Goal: Information Seeking & Learning: Learn about a topic

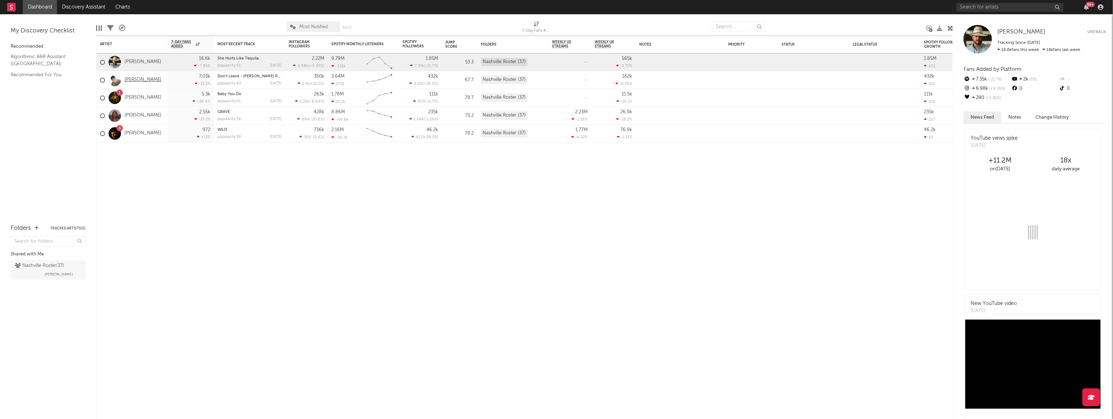
click at [139, 79] on link "[PERSON_NAME]" at bounding box center [143, 80] width 37 height 6
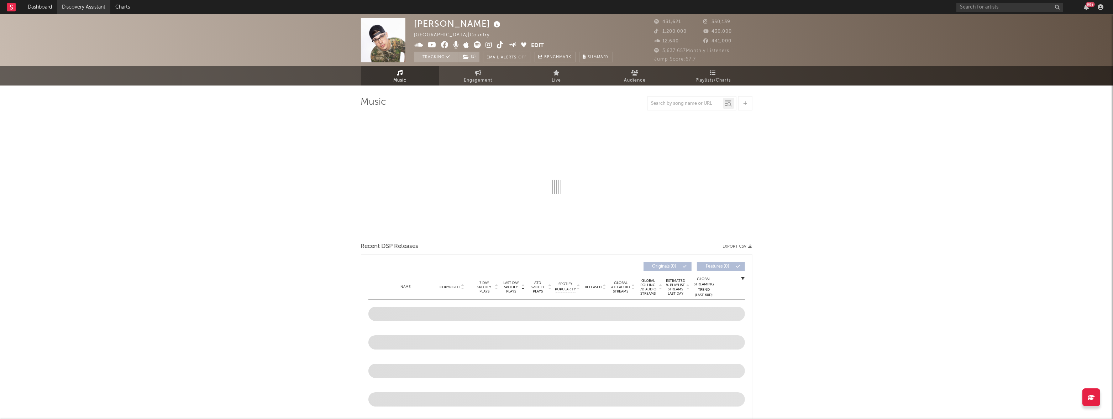
select select "6m"
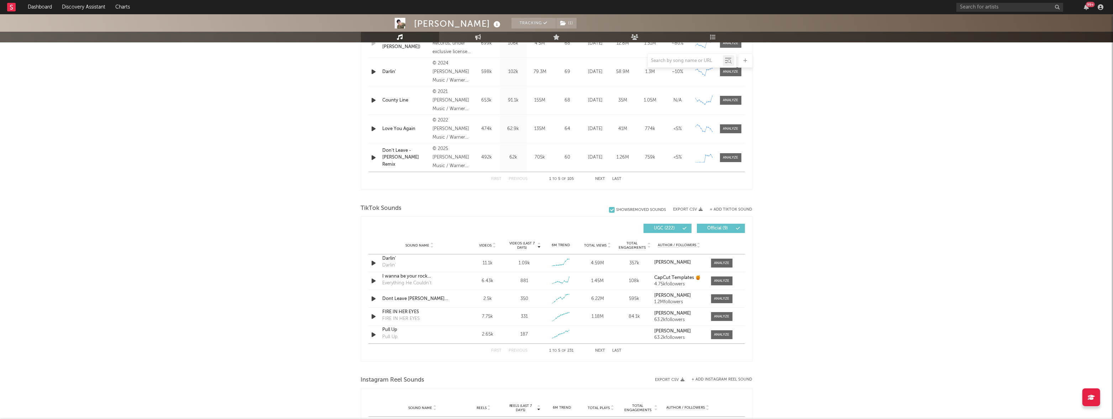
scroll to position [327, 0]
click at [717, 262] on div at bounding box center [721, 262] width 15 height 5
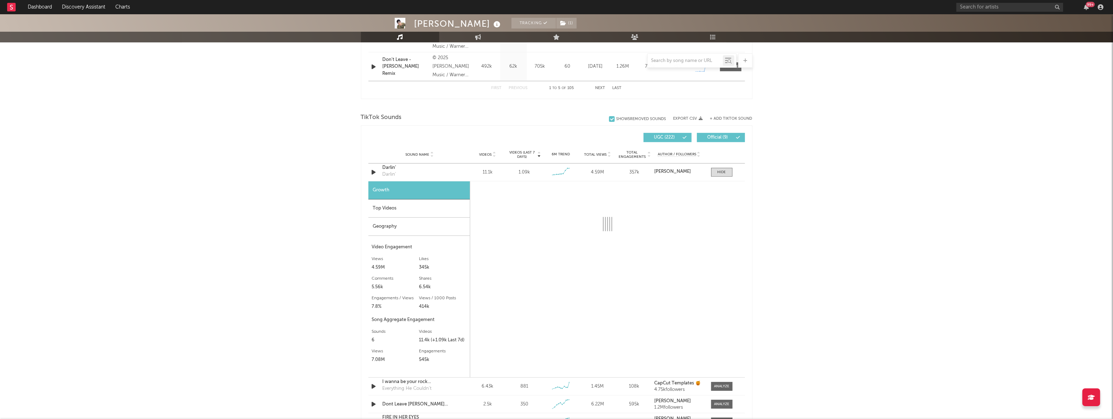
scroll to position [418, 0]
select select "6m"
